Goal: Information Seeking & Learning: Learn about a topic

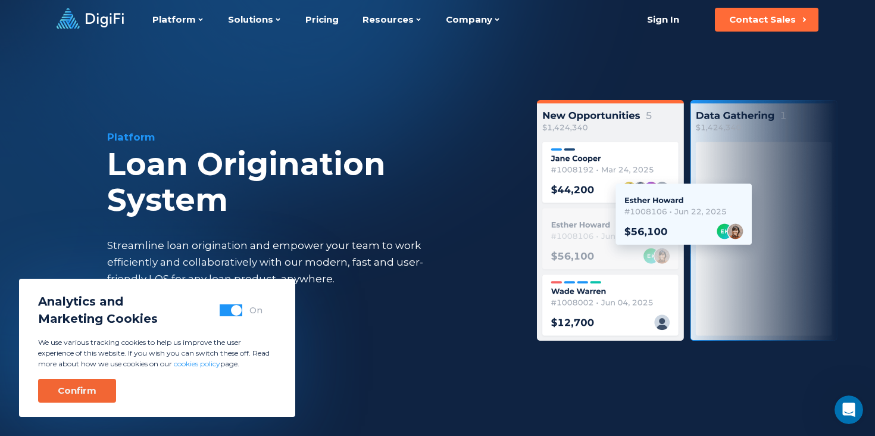
click at [83, 389] on div "Confirm" at bounding box center [77, 391] width 39 height 12
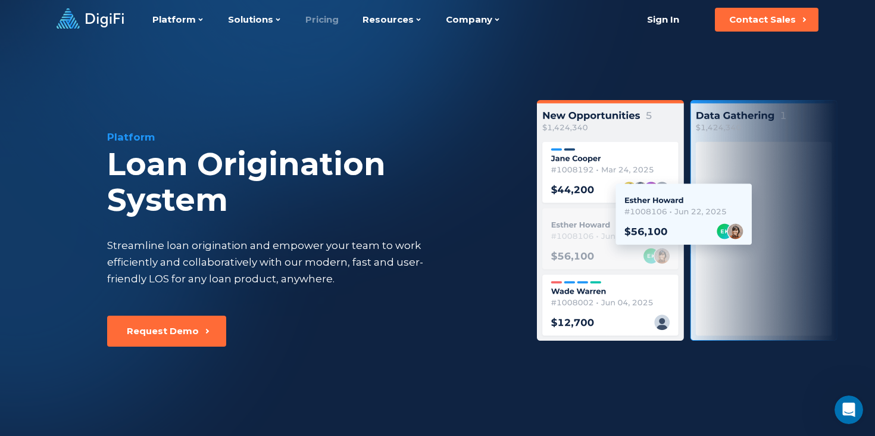
click at [310, 21] on link "Pricing" at bounding box center [321, 19] width 33 height 39
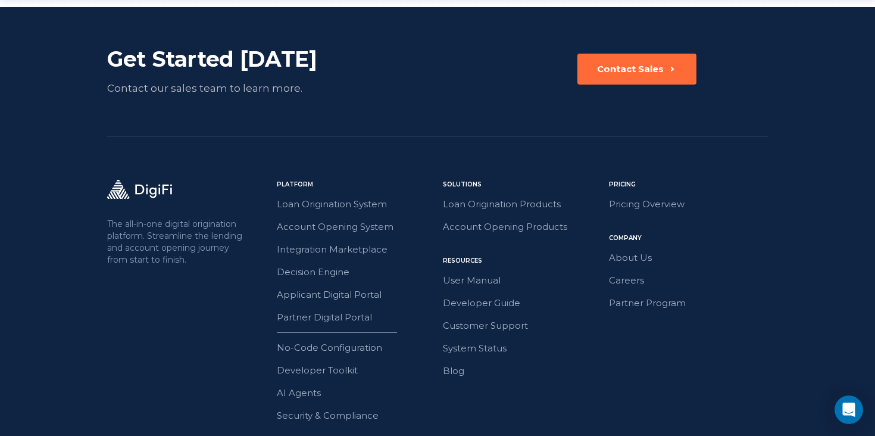
scroll to position [1719, 0]
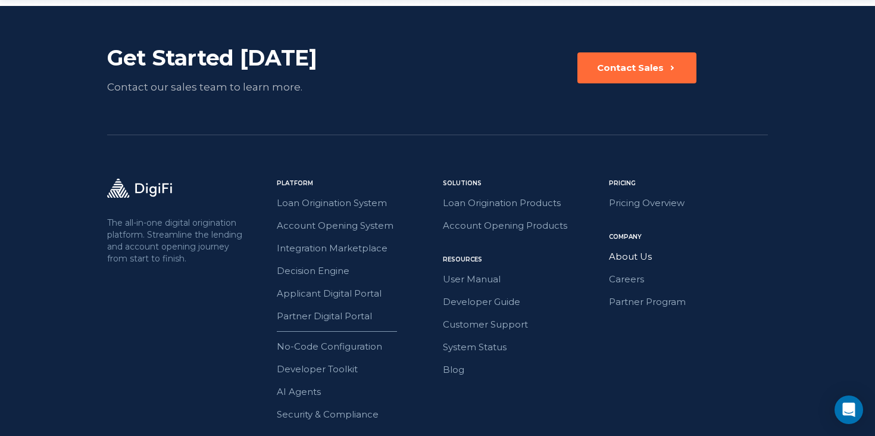
click at [640, 258] on link "About Us" at bounding box center [688, 256] width 159 height 15
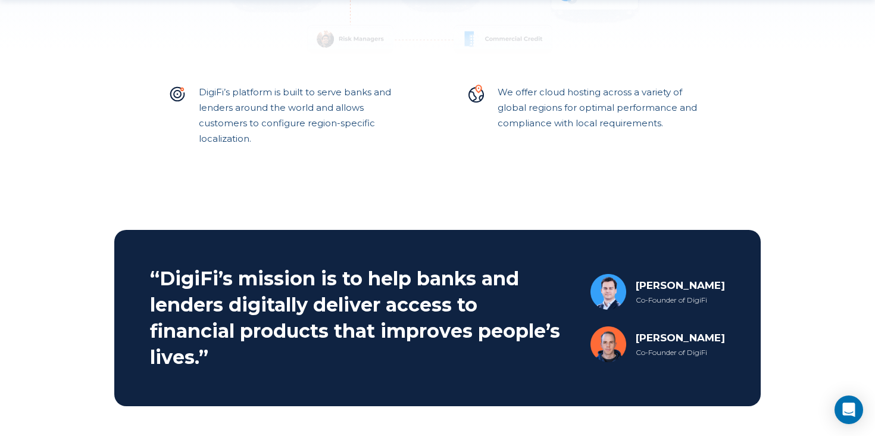
scroll to position [394, 0]
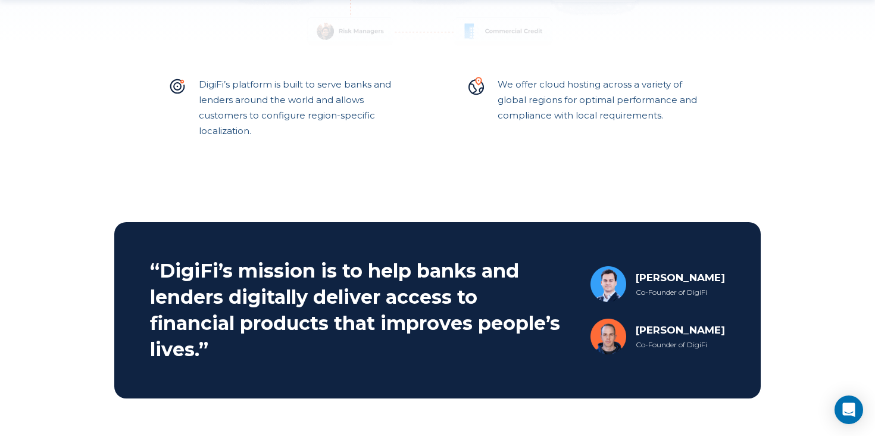
click at [650, 279] on div "Joshua Jersey" at bounding box center [680, 277] width 89 height 14
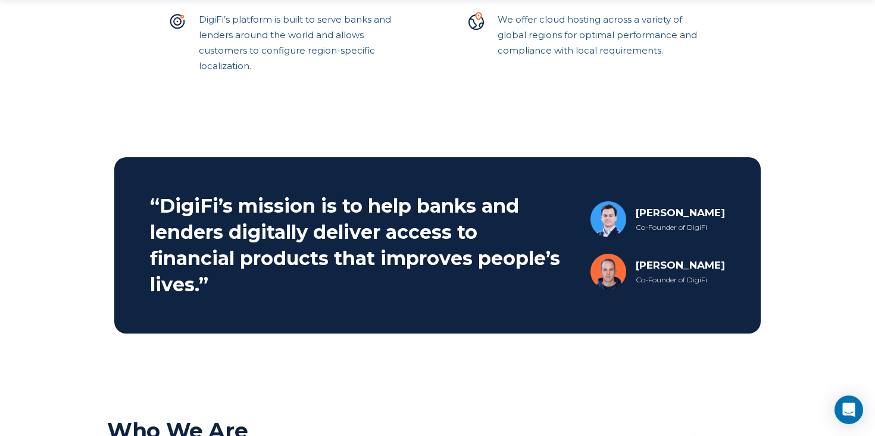
scroll to position [459, 0]
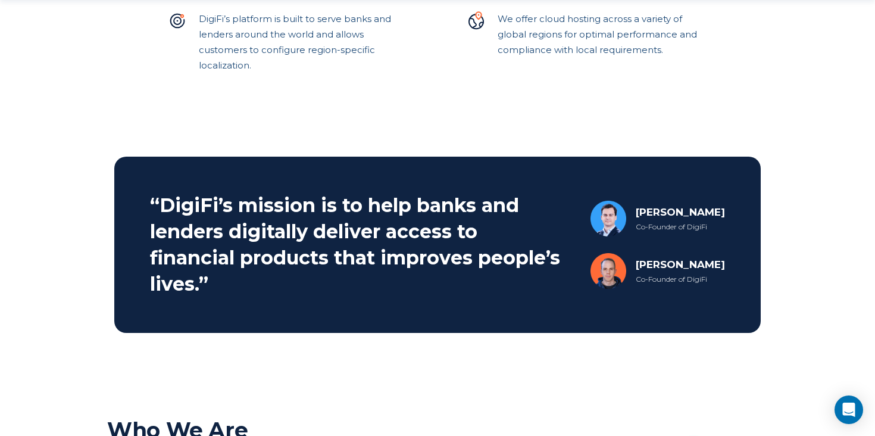
click at [688, 279] on div "Co-Founder of DigiFi" at bounding box center [680, 279] width 89 height 11
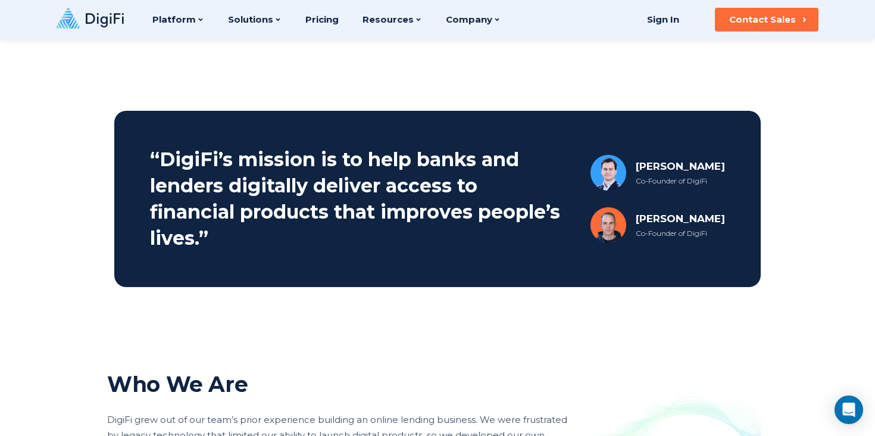
scroll to position [327, 0]
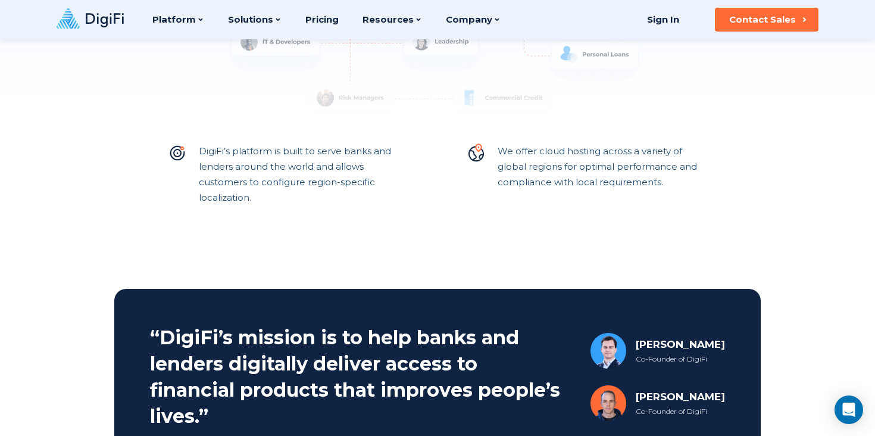
click at [601, 354] on img at bounding box center [609, 351] width 36 height 36
click at [643, 342] on div "Joshua Jersey" at bounding box center [680, 344] width 89 height 14
click at [623, 344] on div "Joshua Jersey Co-Founder of DigiFi" at bounding box center [658, 351] width 135 height 36
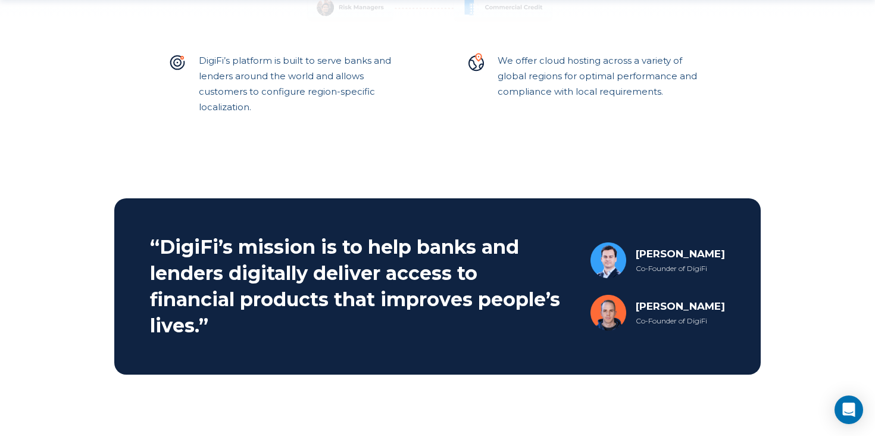
scroll to position [424, 0]
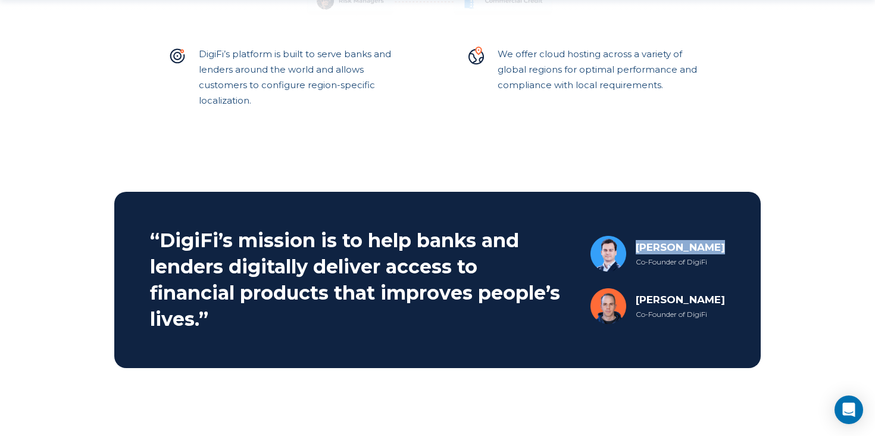
drag, startPoint x: 630, startPoint y: 247, endPoint x: 713, endPoint y: 247, distance: 82.8
click at [713, 247] on div "Joshua Jersey Co-Founder of DigiFi" at bounding box center [658, 254] width 135 height 36
drag, startPoint x: 631, startPoint y: 300, endPoint x: 743, endPoint y: 300, distance: 112.5
click at [743, 300] on section "“DigiFi’s mission is to help banks and lenders digitally deliver access to fina…" at bounding box center [437, 280] width 647 height 176
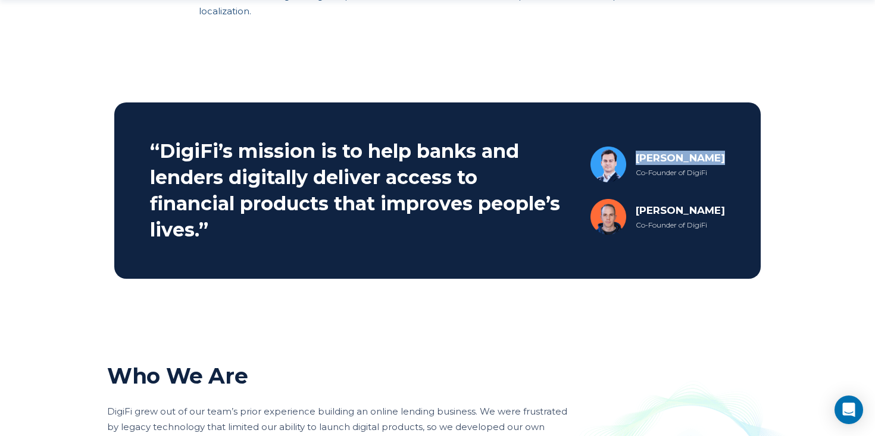
scroll to position [557, 0]
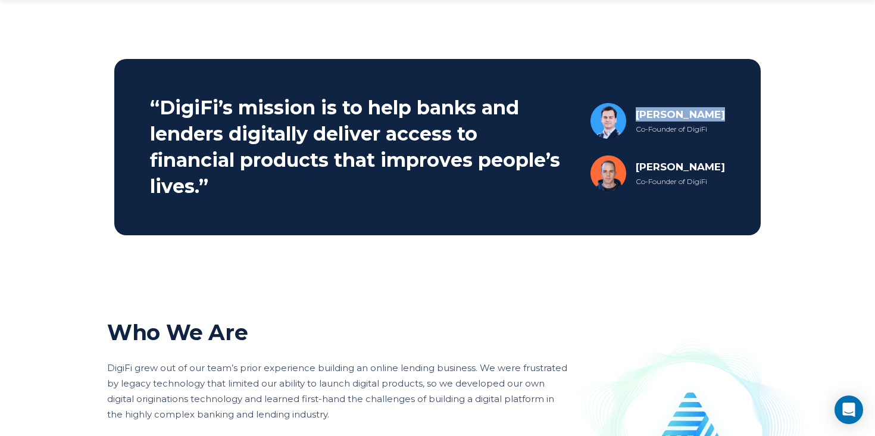
click at [437, 192] on h2 "“DigiFi’s mission is to help banks and lenders digitally deliver access to fina…" at bounding box center [357, 147] width 414 height 105
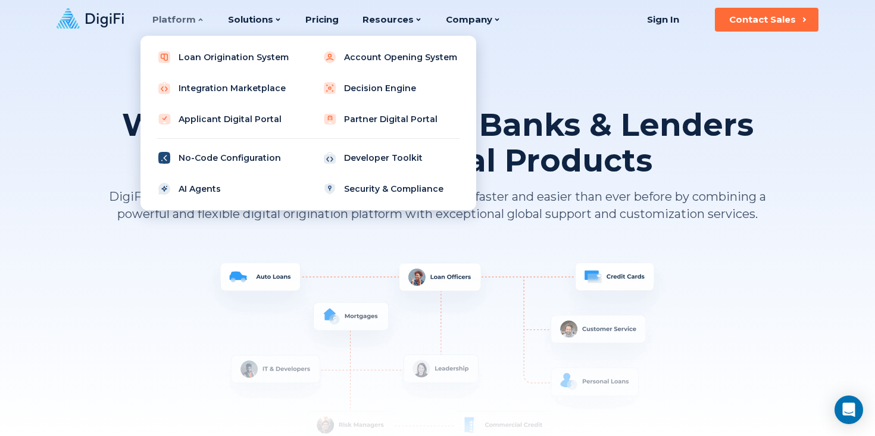
click at [216, 162] on link "No-Code Configuration" at bounding box center [225, 158] width 151 height 24
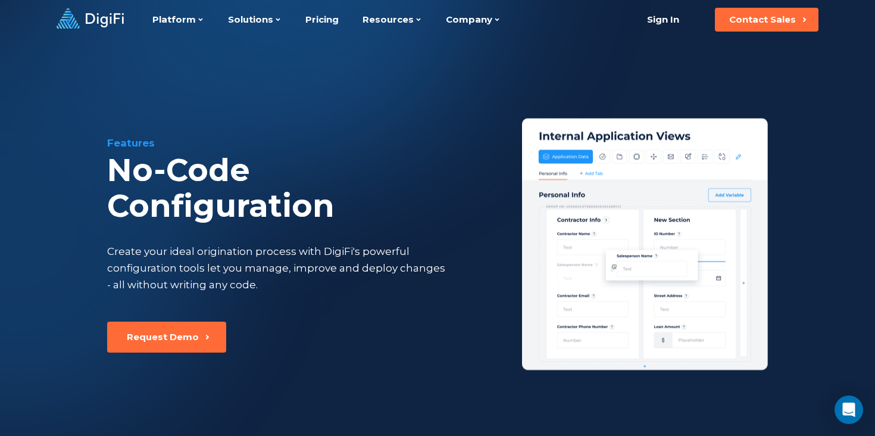
click at [105, 19] on icon at bounding box center [90, 18] width 67 height 20
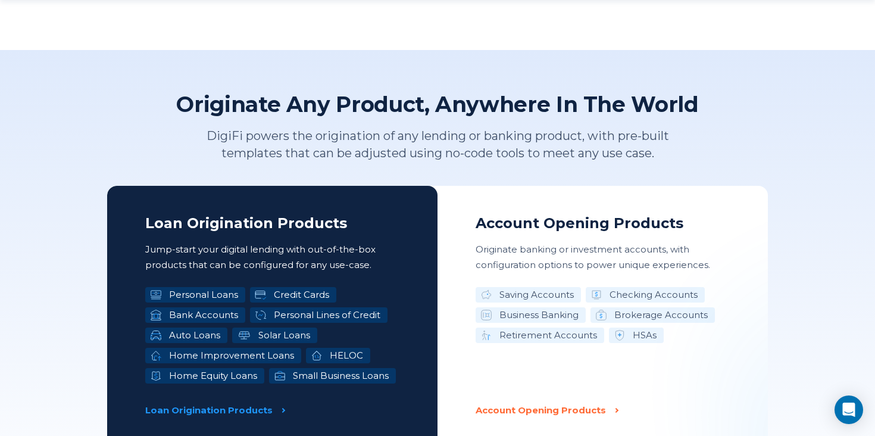
scroll to position [1813, 0]
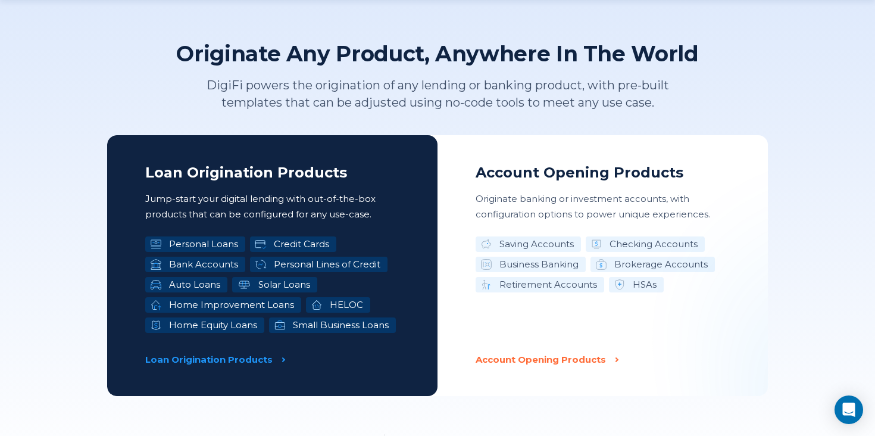
click at [267, 104] on p "DigiFi powers the origination of any lending or banking product, with pre-built…" at bounding box center [438, 94] width 518 height 35
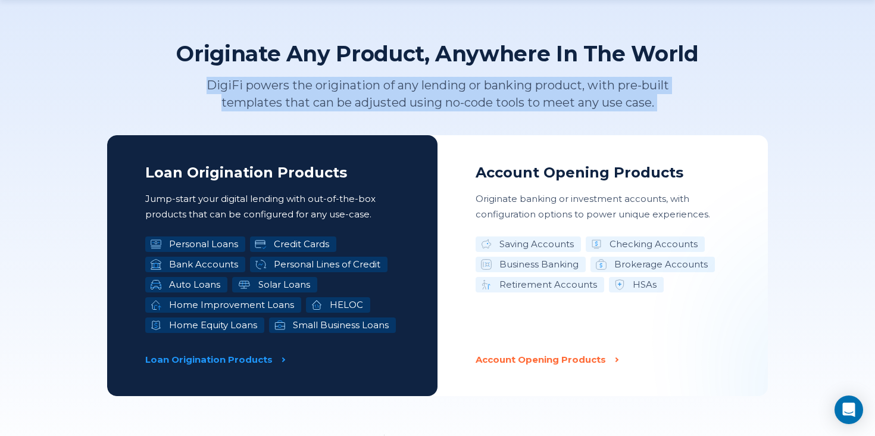
click at [267, 104] on p "DigiFi powers the origination of any lending or banking product, with pre-built…" at bounding box center [438, 94] width 518 height 35
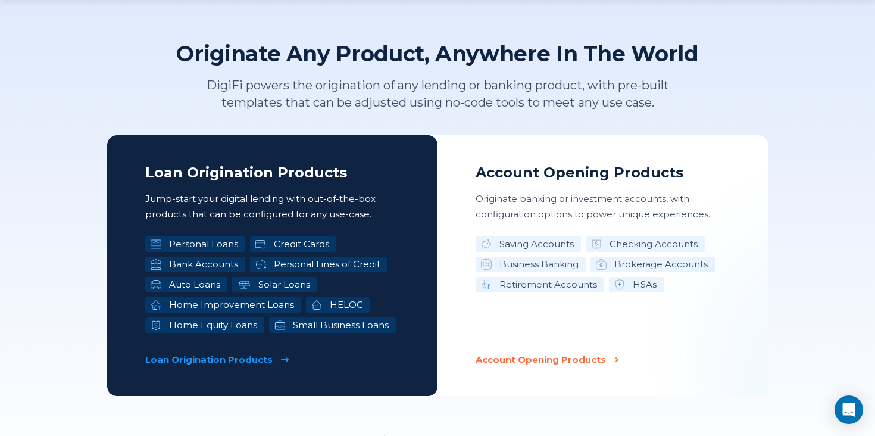
click at [203, 358] on p "Loan Origination Products" at bounding box center [208, 359] width 127 height 15
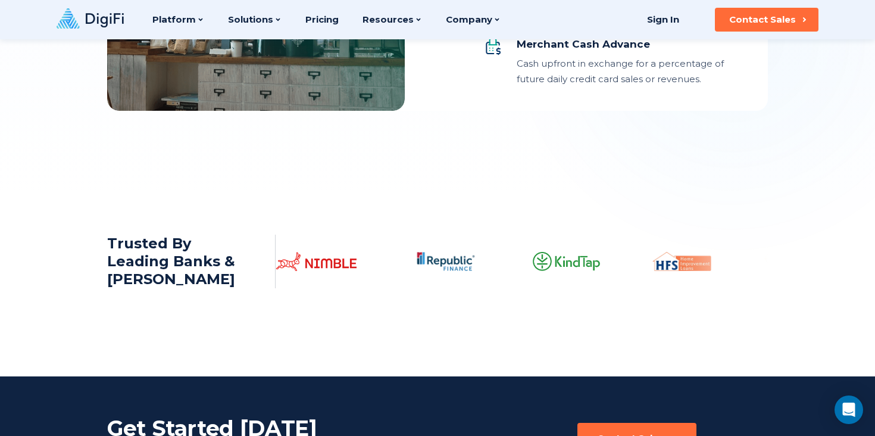
scroll to position [1637, 0]
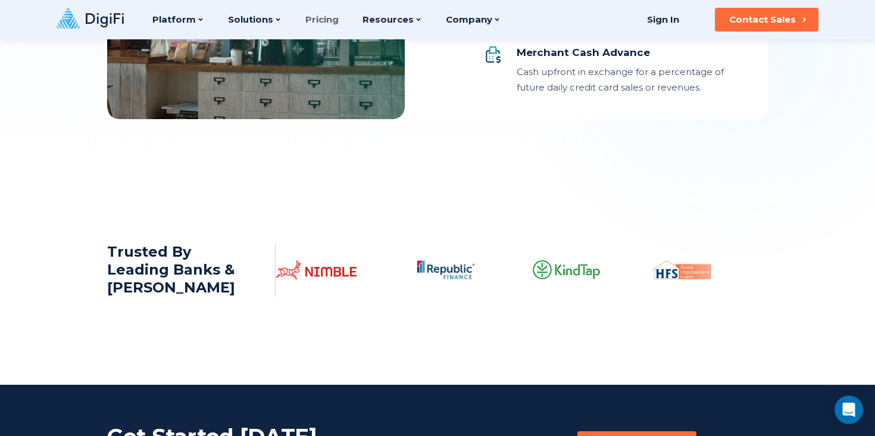
click at [314, 23] on link "Pricing" at bounding box center [321, 19] width 33 height 39
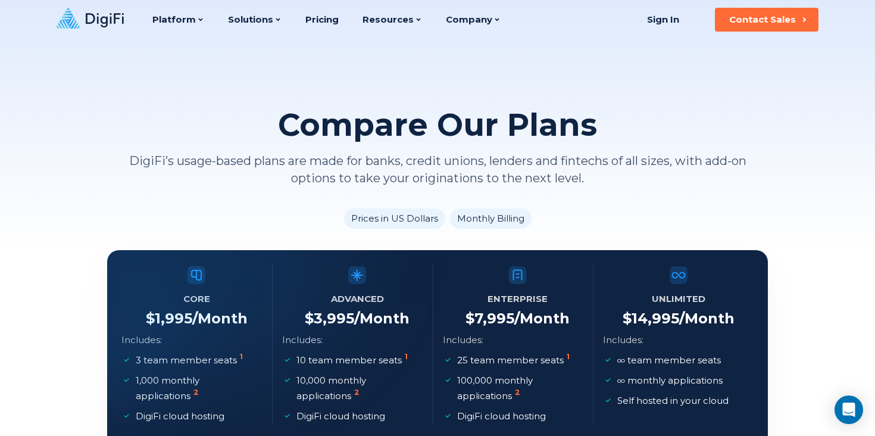
click at [93, 18] on icon at bounding box center [105, 20] width 38 height 14
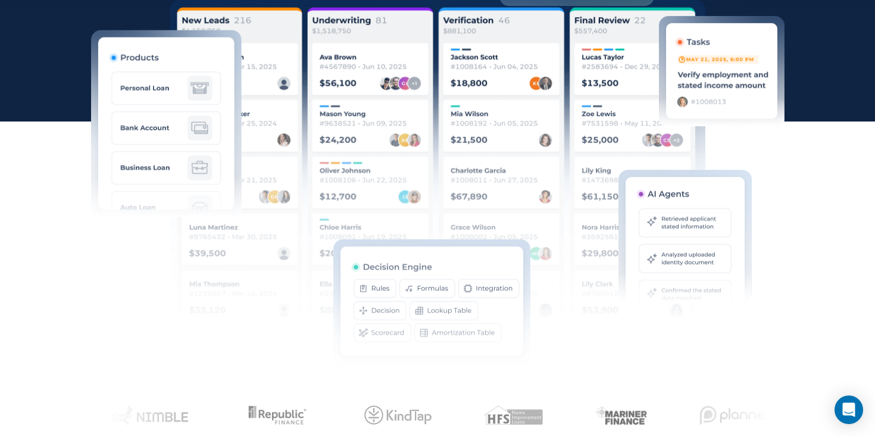
scroll to position [599, 0]
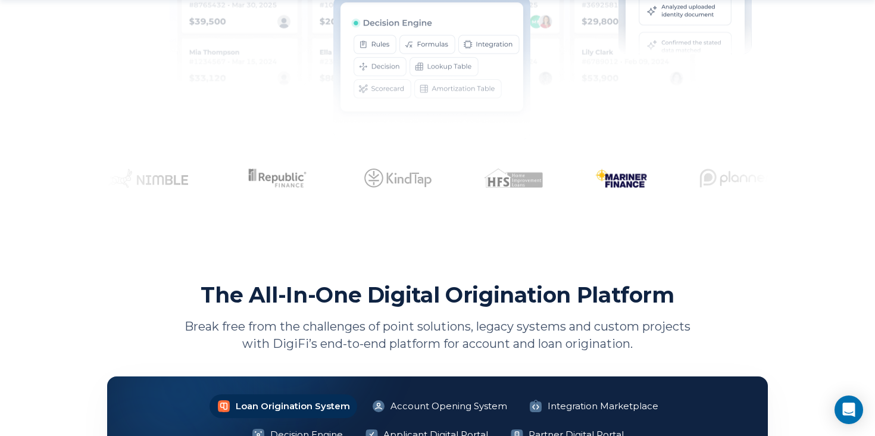
click at [588, 181] on img at bounding box center [614, 178] width 52 height 19
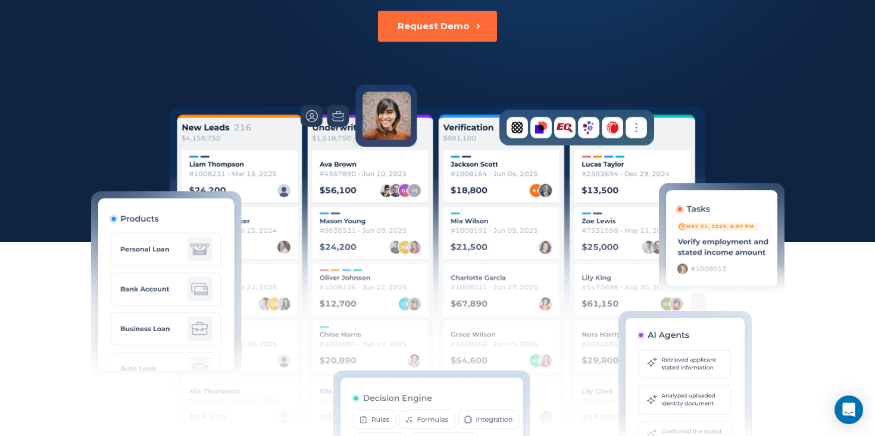
scroll to position [0, 0]
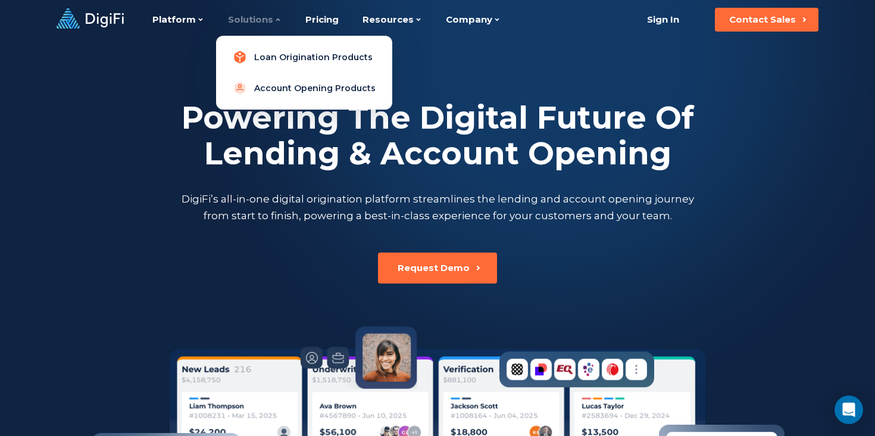
click at [258, 57] on link "Loan Origination Products" at bounding box center [304, 57] width 157 height 24
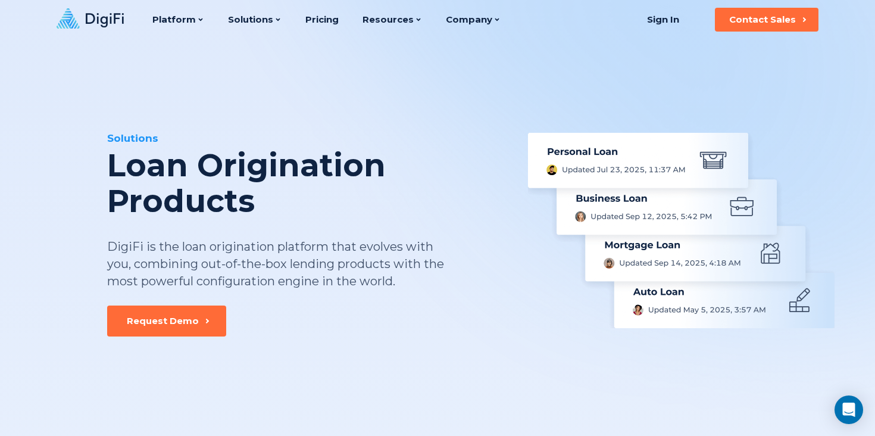
click at [335, 15] on div "Platform Platform Loan Origination System Account Opening System Integration Ma…" at bounding box center [326, 19] width 348 height 39
click at [313, 19] on link "Pricing" at bounding box center [321, 19] width 33 height 39
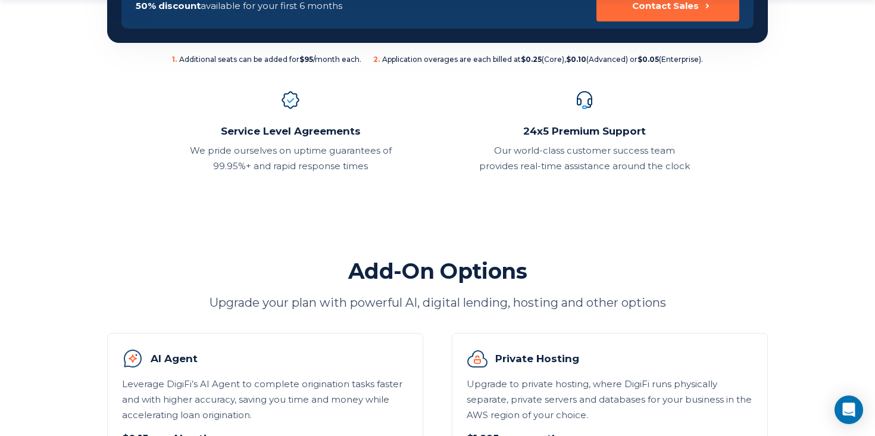
scroll to position [360, 0]
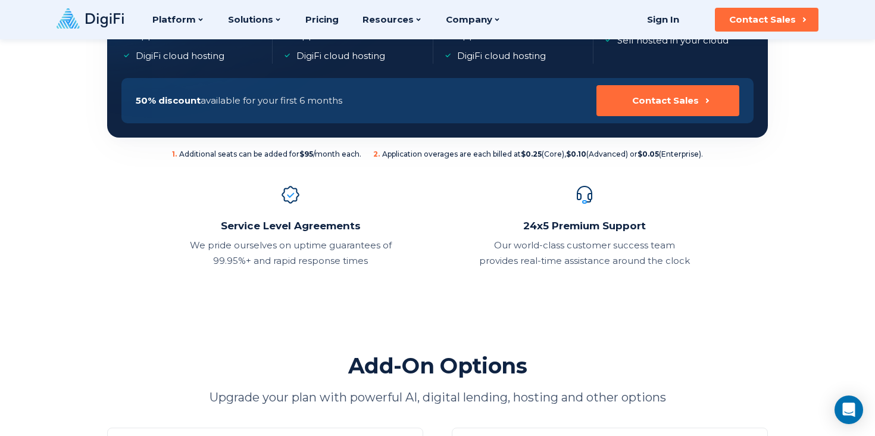
click at [216, 151] on span "1 . Additional seats can be added for $95 /month each." at bounding box center [266, 154] width 189 height 10
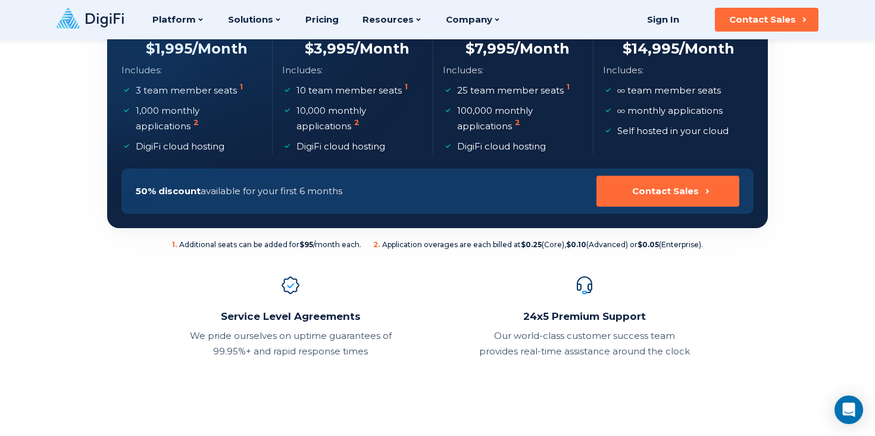
scroll to position [262, 0]
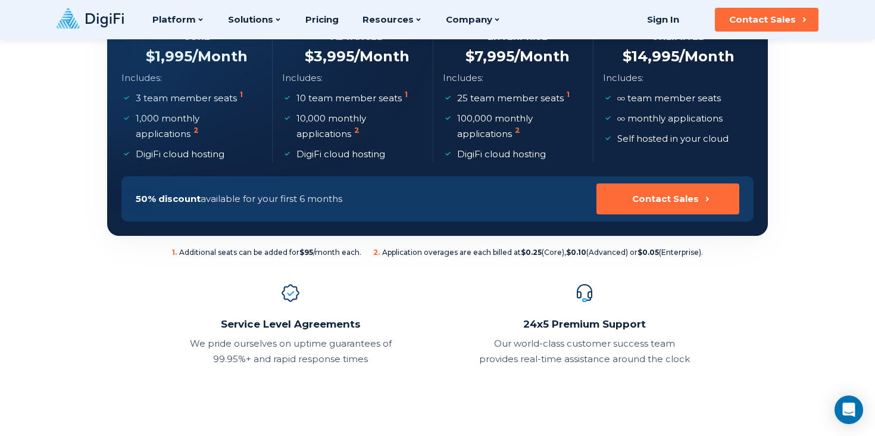
click at [548, 348] on p "Our world-class customer success team provides real-time assistance around the …" at bounding box center [584, 351] width 211 height 31
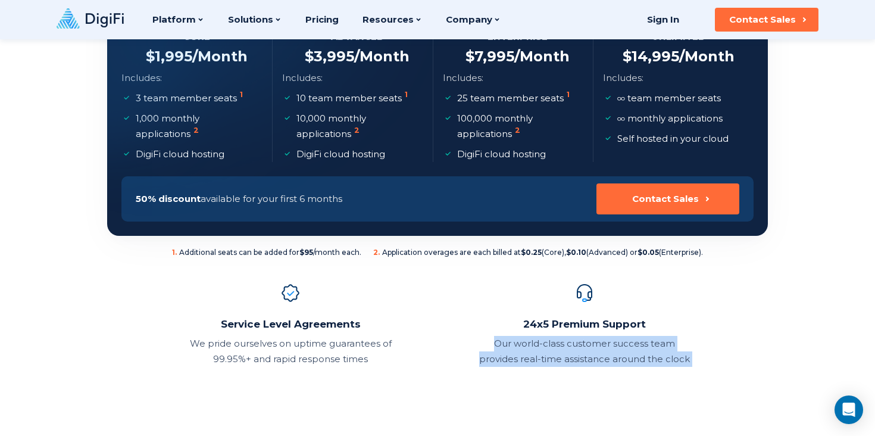
click at [548, 348] on p "Our world-class customer success team provides real-time assistance around the …" at bounding box center [584, 351] width 211 height 31
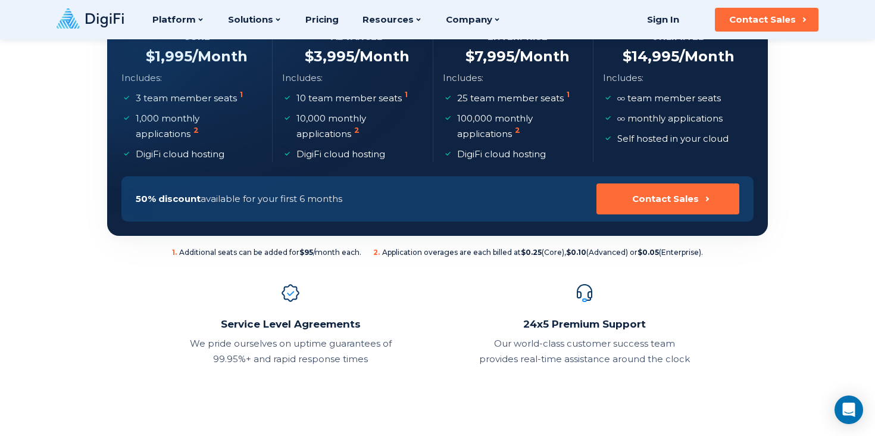
click at [550, 333] on div "24x5 Premium Support Our world-class customer success team provides real-time a…" at bounding box center [584, 342] width 211 height 50
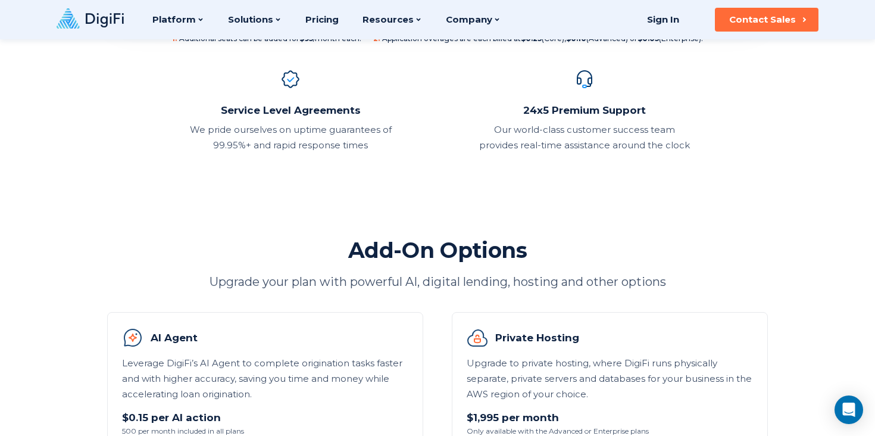
scroll to position [0, 0]
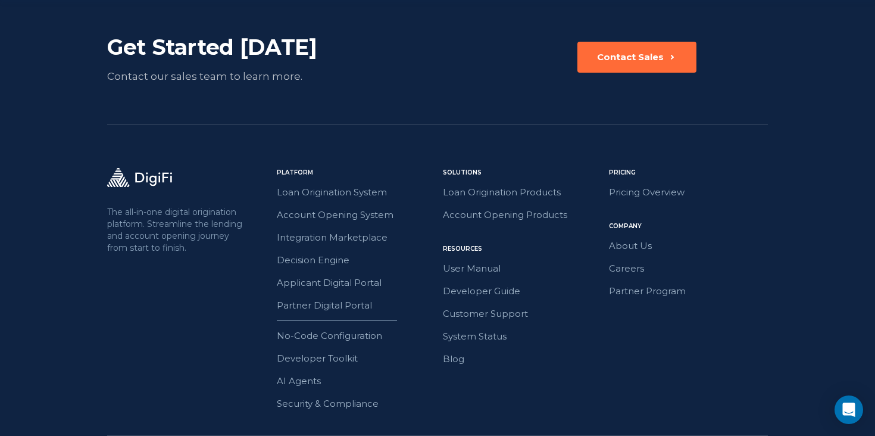
scroll to position [541, 0]
